Goal: Transaction & Acquisition: Purchase product/service

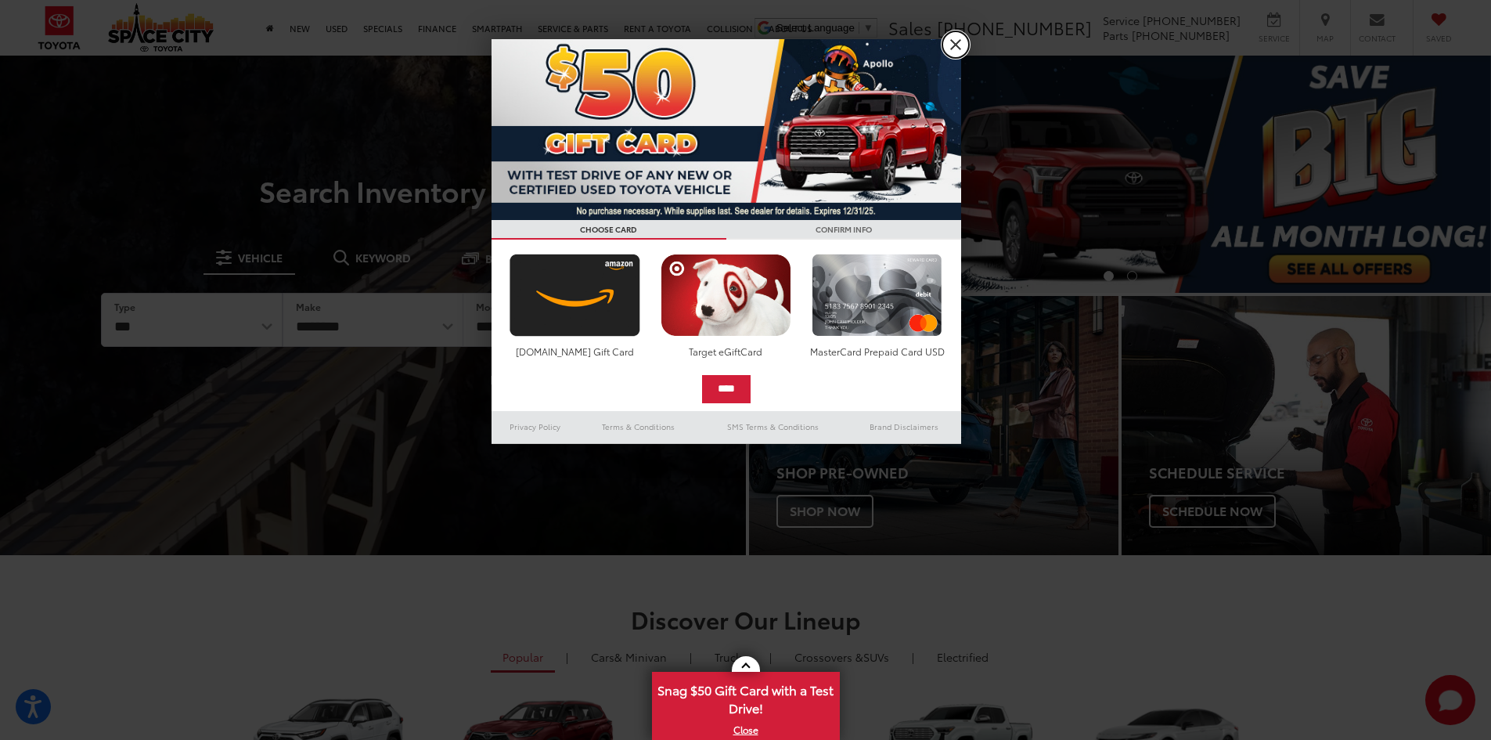
click at [956, 40] on link "X" at bounding box center [955, 44] width 27 height 27
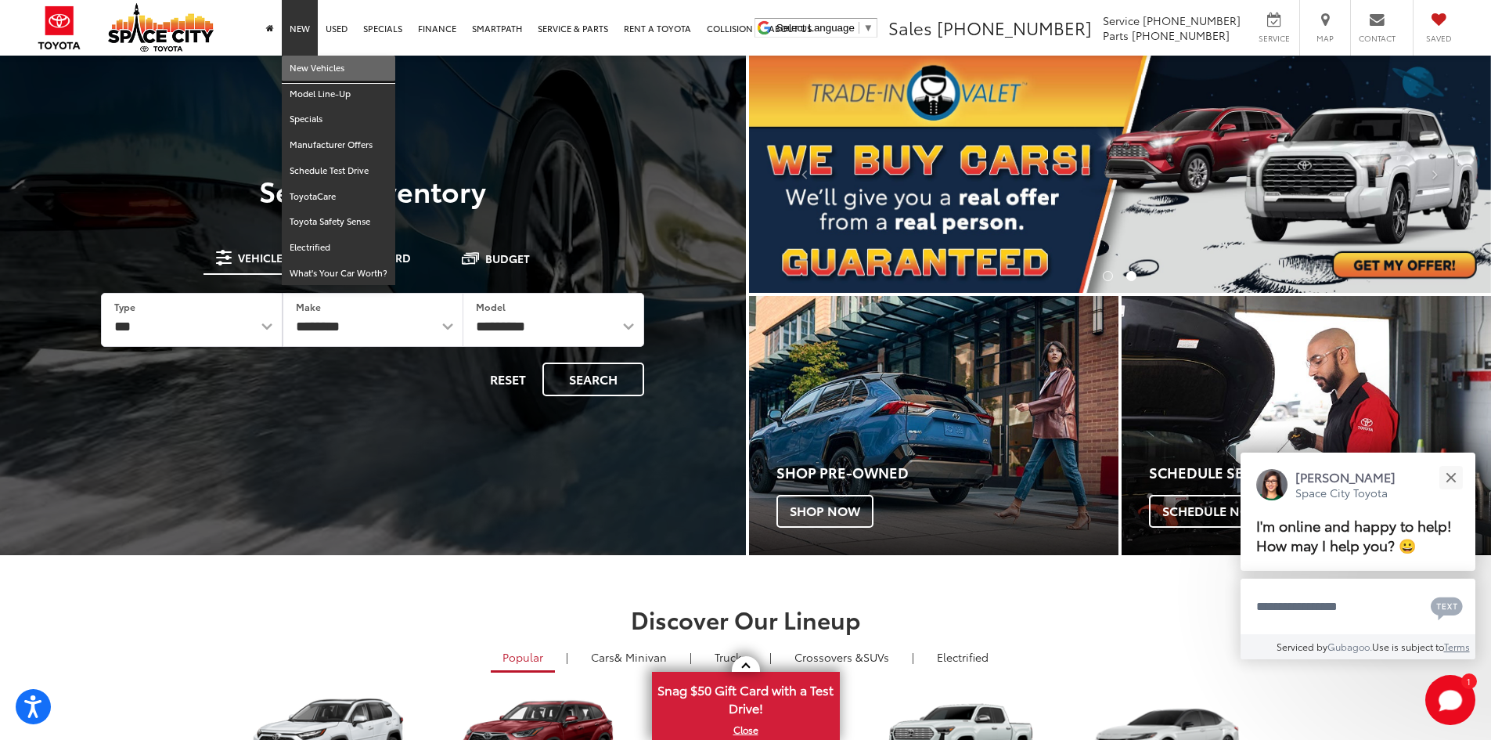
click at [300, 66] on link "New Vehicles" at bounding box center [338, 69] width 113 height 26
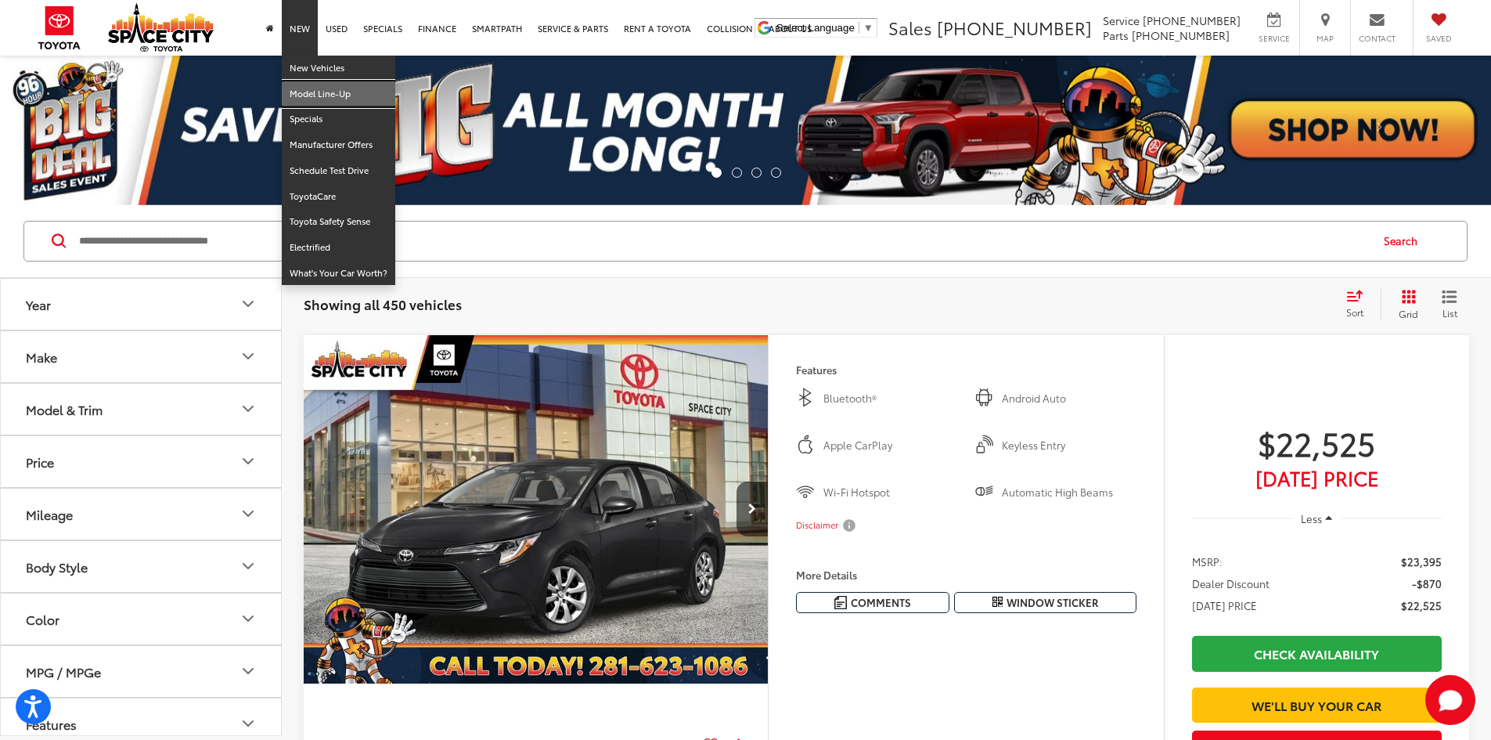
click at [319, 94] on link "Model Line-Up" at bounding box center [338, 94] width 113 height 26
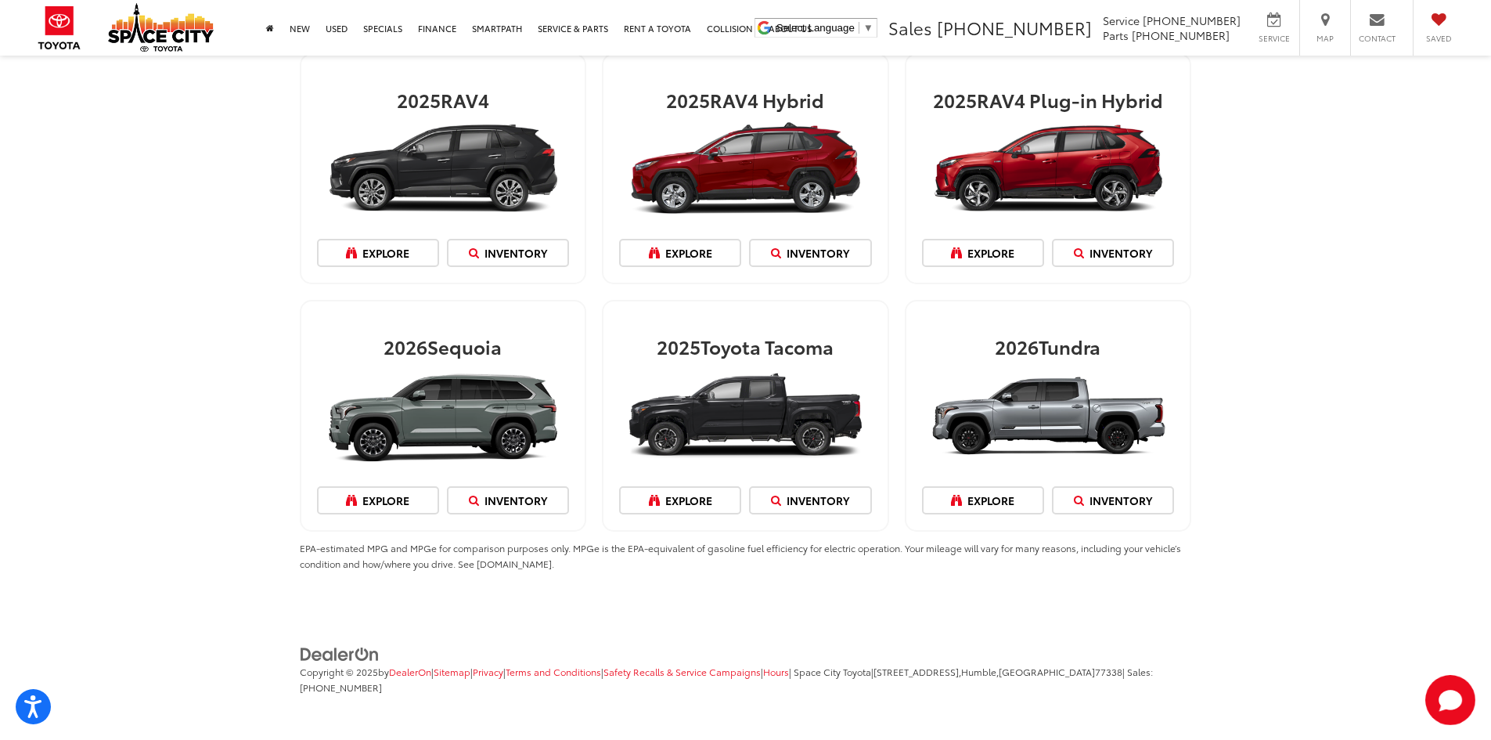
scroll to position [1815, 0]
click at [805, 499] on link "Inventory" at bounding box center [810, 500] width 122 height 28
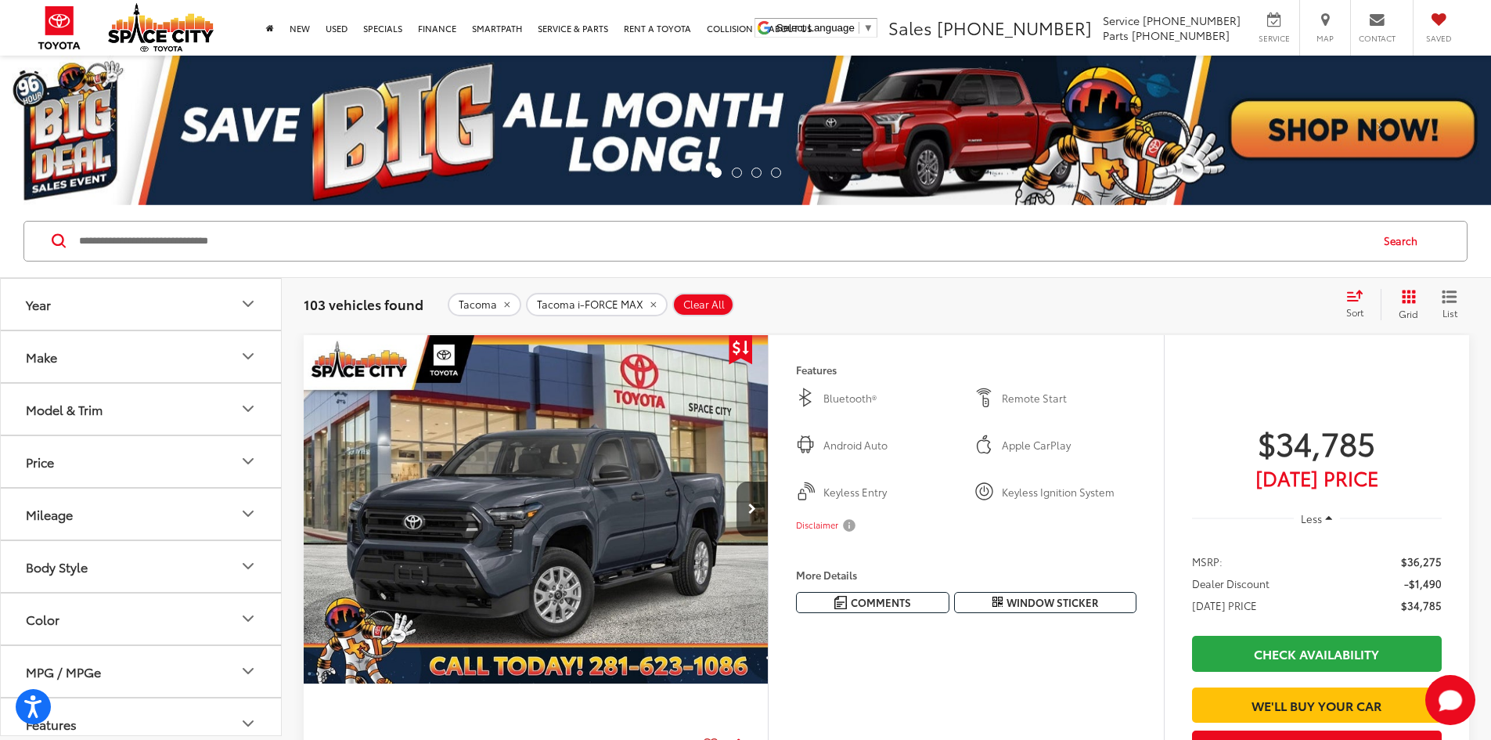
click at [247, 405] on icon "Model & Trim" at bounding box center [248, 408] width 19 height 19
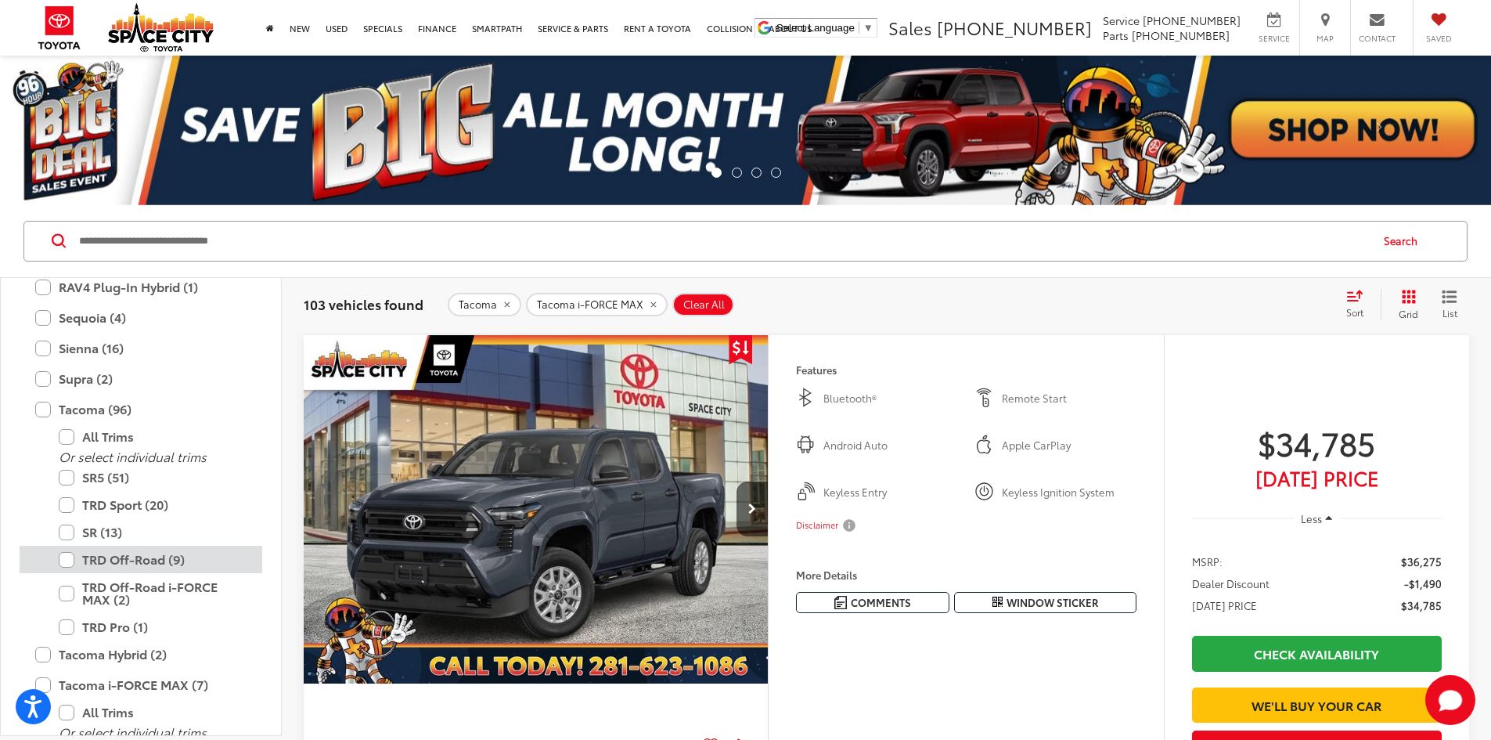
scroll to position [773, 0]
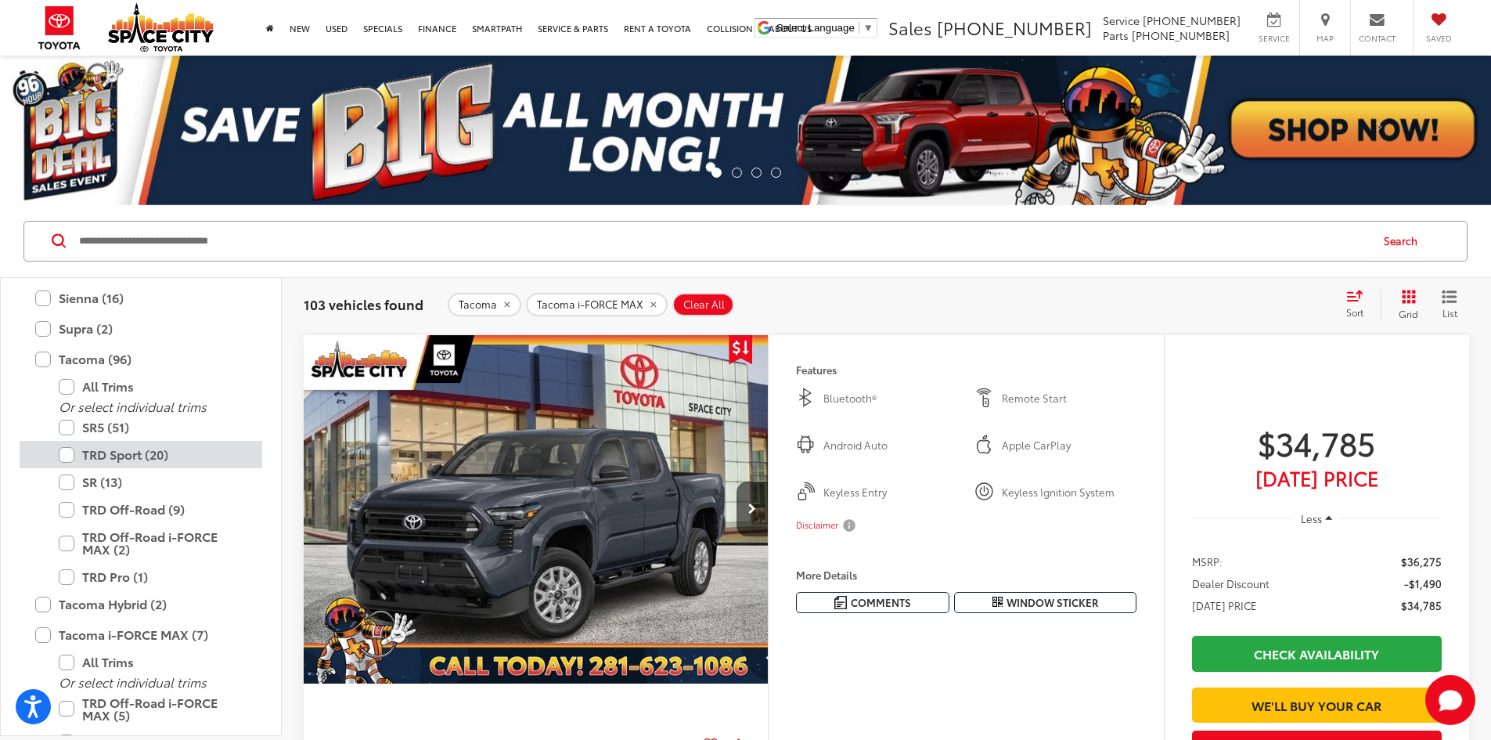
click at [69, 452] on label "TRD Sport (20)" at bounding box center [153, 454] width 188 height 27
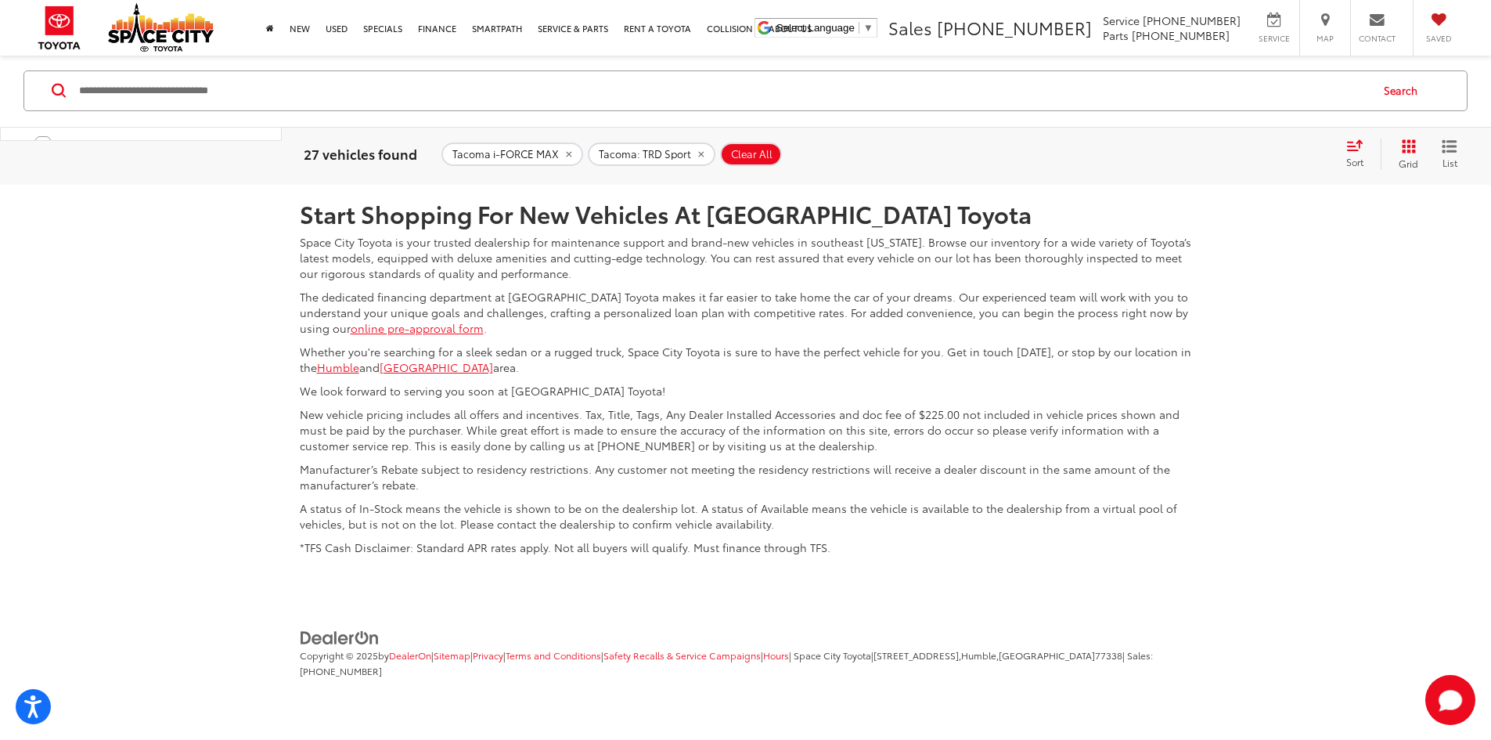
scroll to position [8217, 0]
click at [1233, 82] on link "2" at bounding box center [1245, 68] width 24 height 28
click at [1257, 82] on link "3" at bounding box center [1269, 68] width 24 height 28
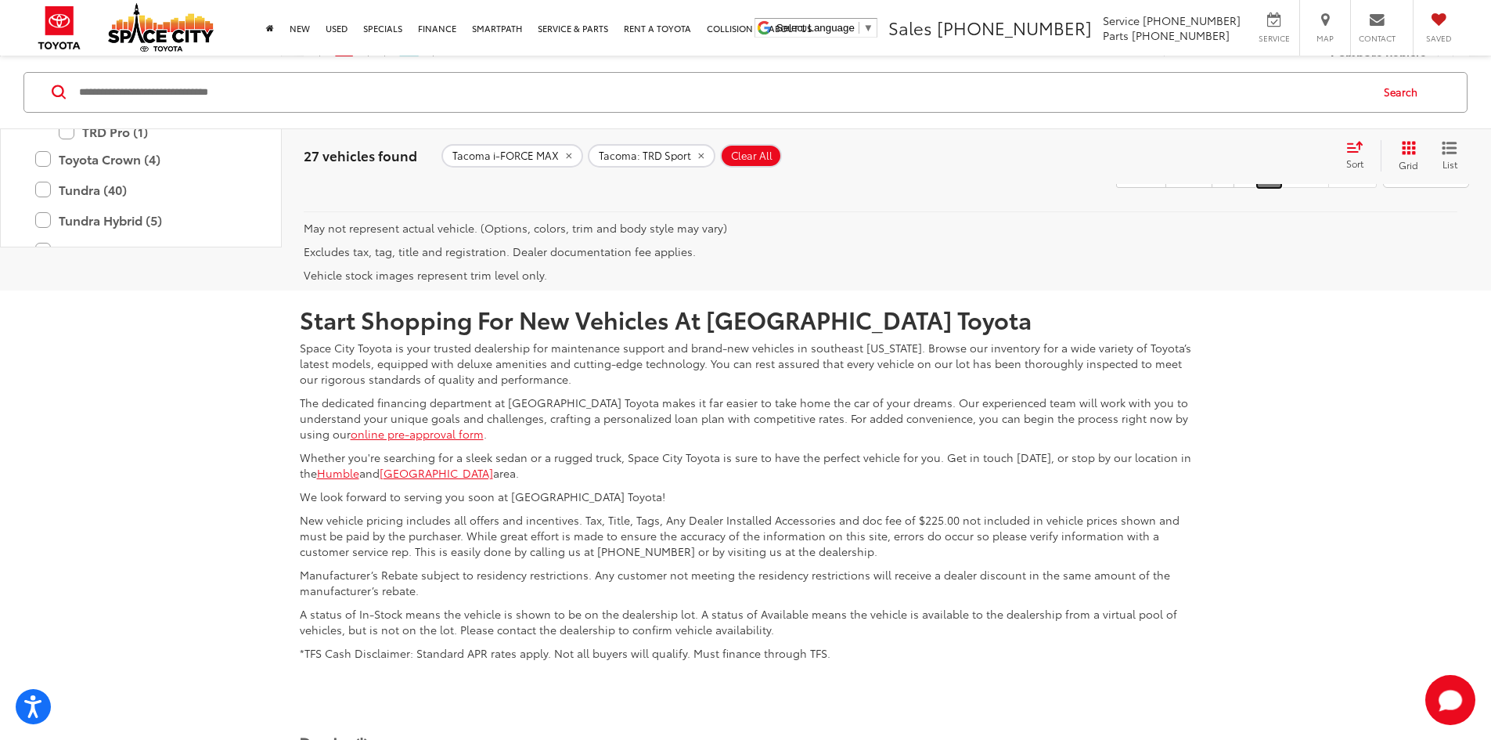
scroll to position [1949, 0]
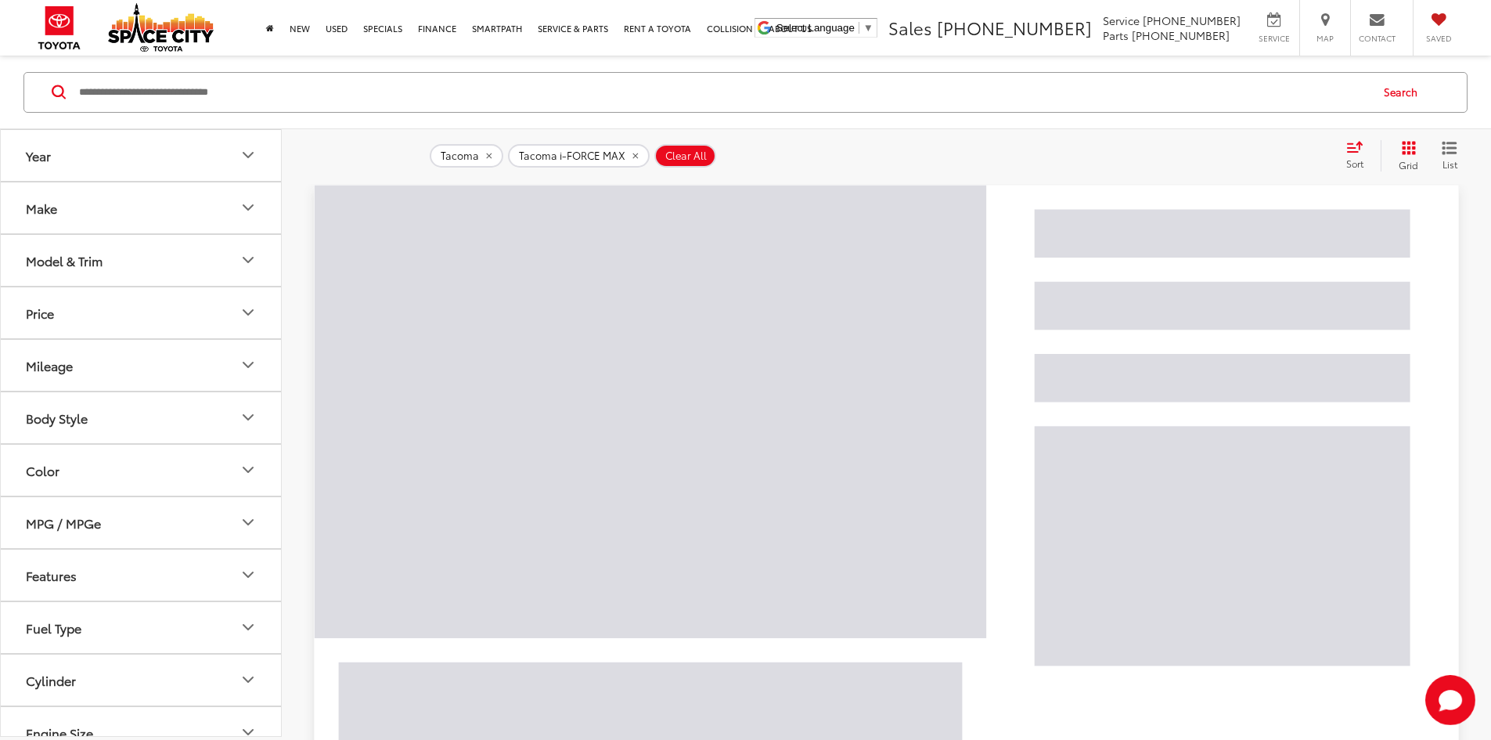
scroll to position [149, 0]
